Goal: Navigation & Orientation: Understand site structure

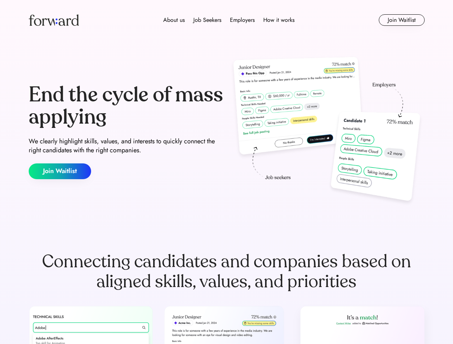
click at [226, 172] on div "End the cycle of mass applying We clearly highlight skills, values, and interes…" at bounding box center [227, 132] width 396 height 154
click at [227, 20] on div "About us Job Seekers Employers How it works" at bounding box center [229, 20] width 283 height 9
click at [54, 20] on img at bounding box center [54, 19] width 50 height 11
click at [229, 20] on div "About us Job Seekers Employers How it works" at bounding box center [229, 20] width 283 height 9
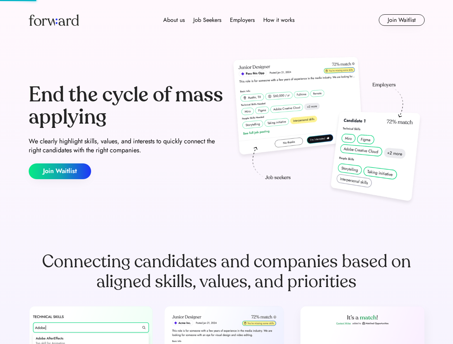
click at [174, 20] on div "About us" at bounding box center [174, 20] width 22 height 9
click at [207, 20] on div "Job Seekers" at bounding box center [207, 20] width 28 height 9
click at [242, 20] on div "Employers" at bounding box center [242, 20] width 25 height 9
click at [278, 20] on div "How it works" at bounding box center [278, 20] width 31 height 9
click at [402, 20] on button "Join Waitlist" at bounding box center [402, 19] width 46 height 11
